Goal: Navigation & Orientation: Find specific page/section

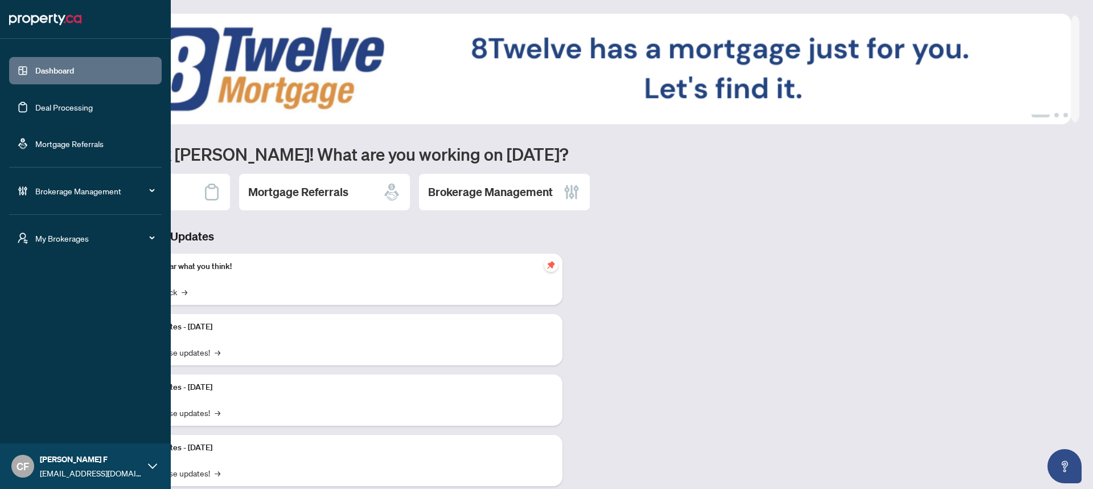
click at [34, 233] on div "My Brokerages" at bounding box center [85, 237] width 153 height 27
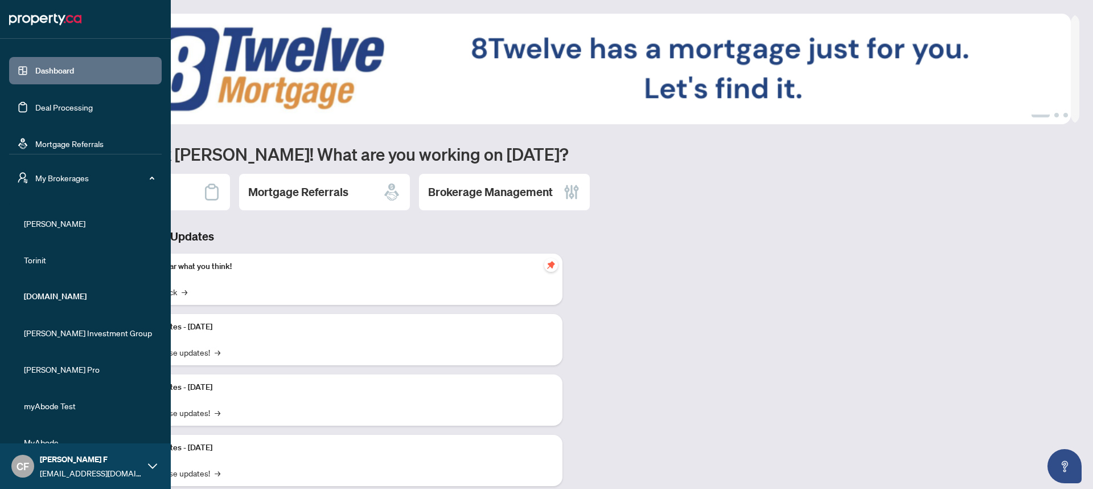
click at [47, 228] on span "[PERSON_NAME]" at bounding box center [89, 223] width 130 height 13
